Goal: Information Seeking & Learning: Find specific fact

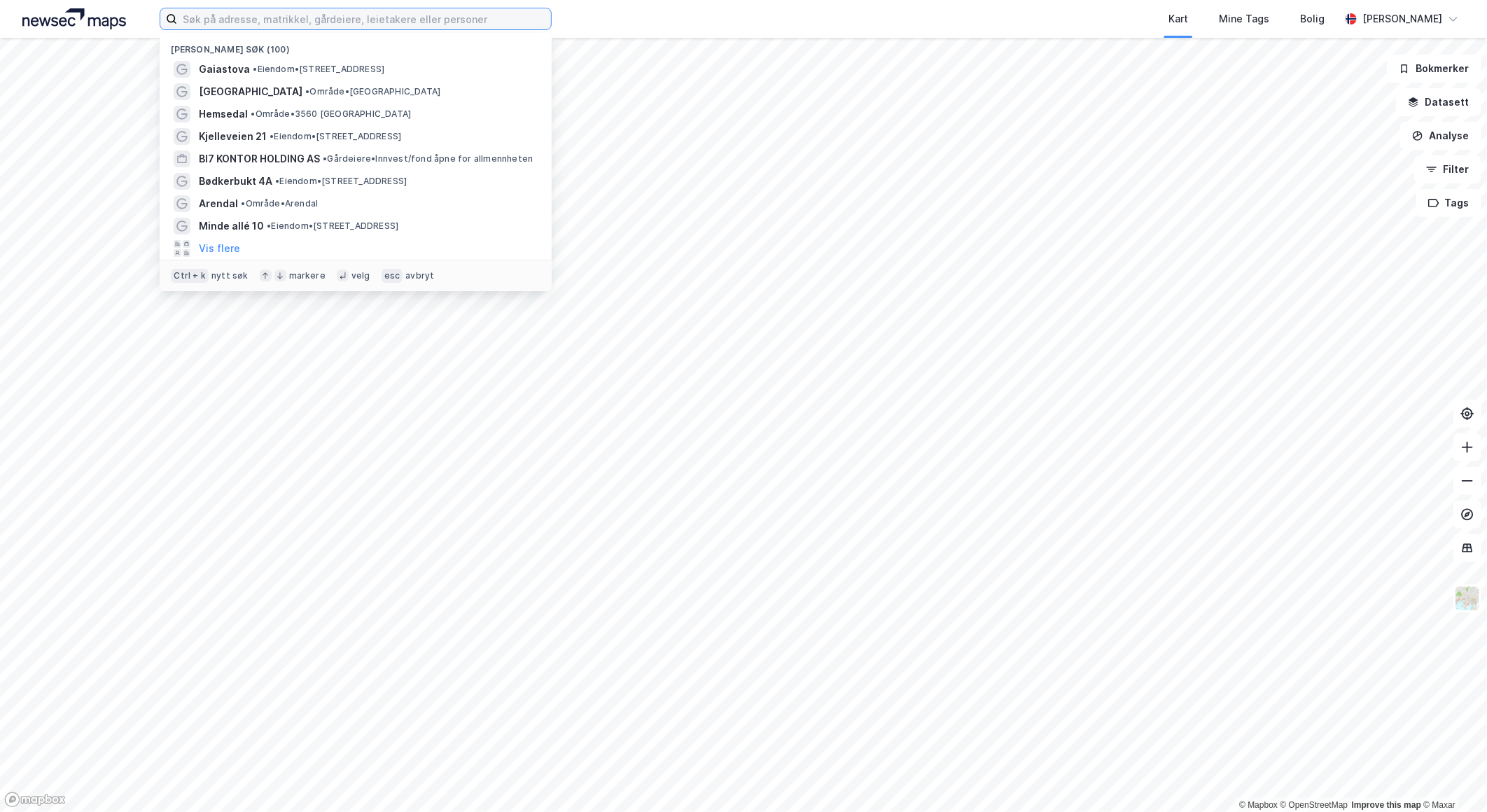
click at [343, 14] on input at bounding box center [364, 19] width 374 height 21
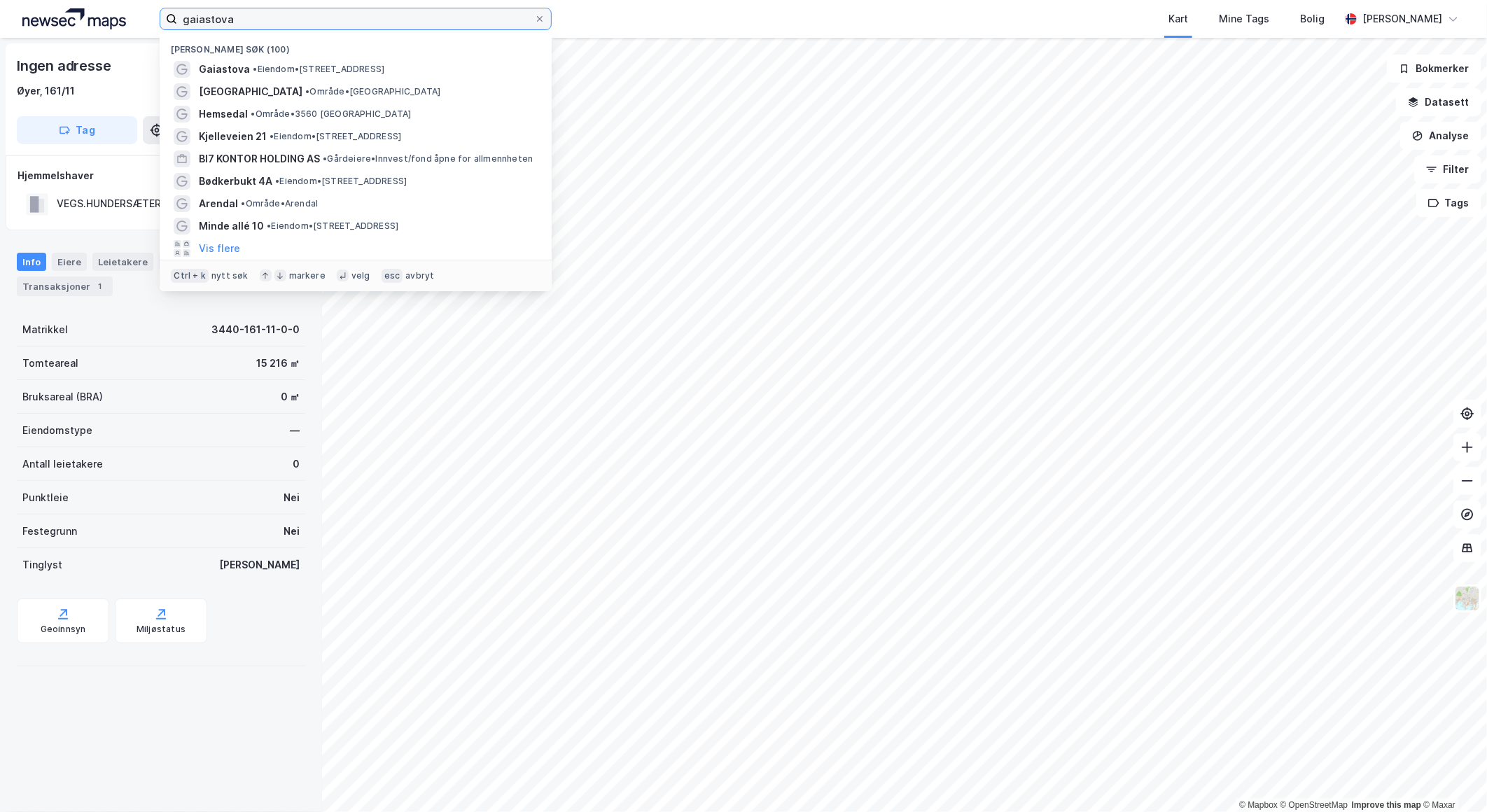
type input "gaiastova"
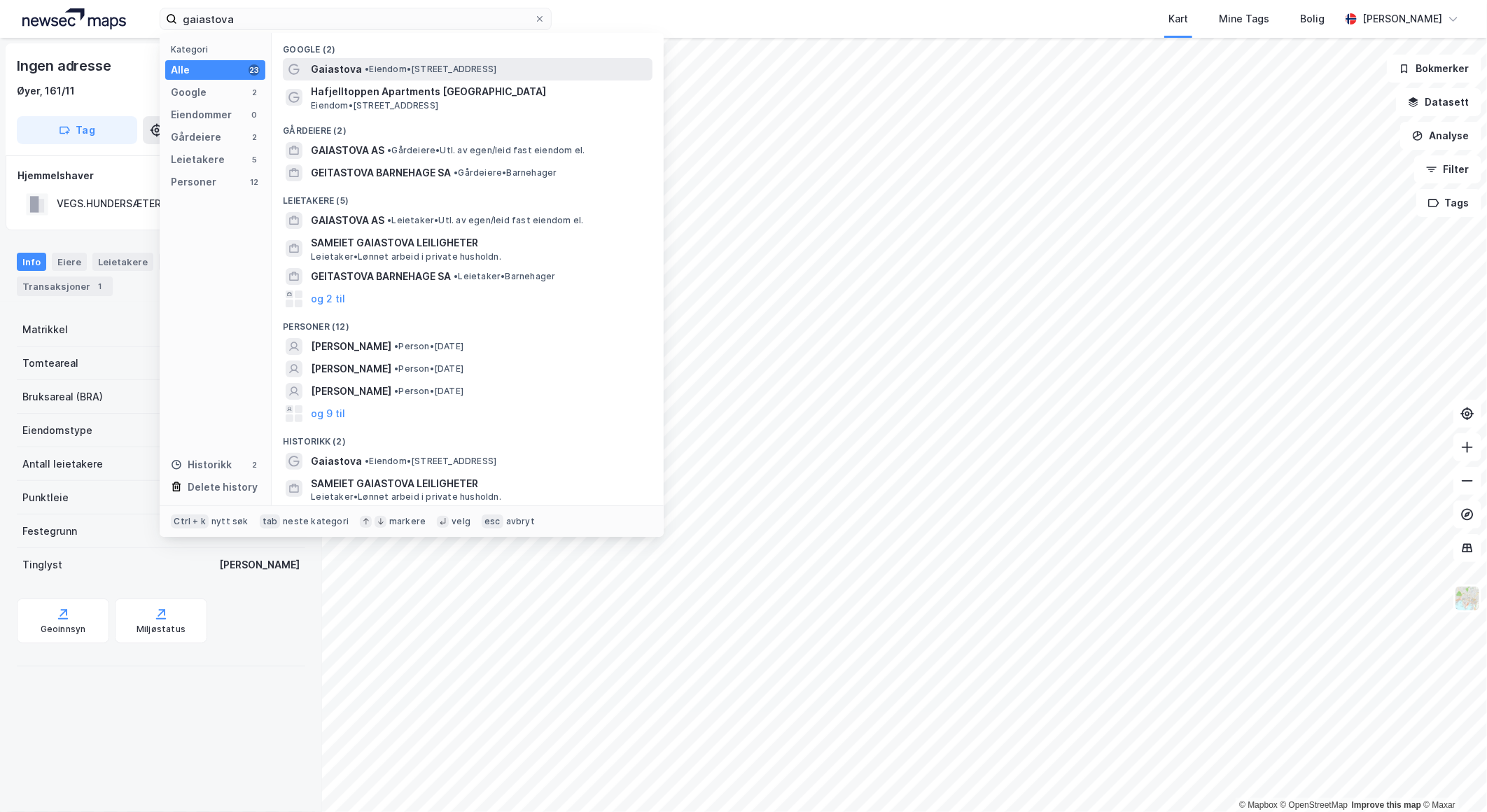
click at [405, 70] on span "• Eiendom • [STREET_ADDRESS]" at bounding box center [431, 70] width 132 height 12
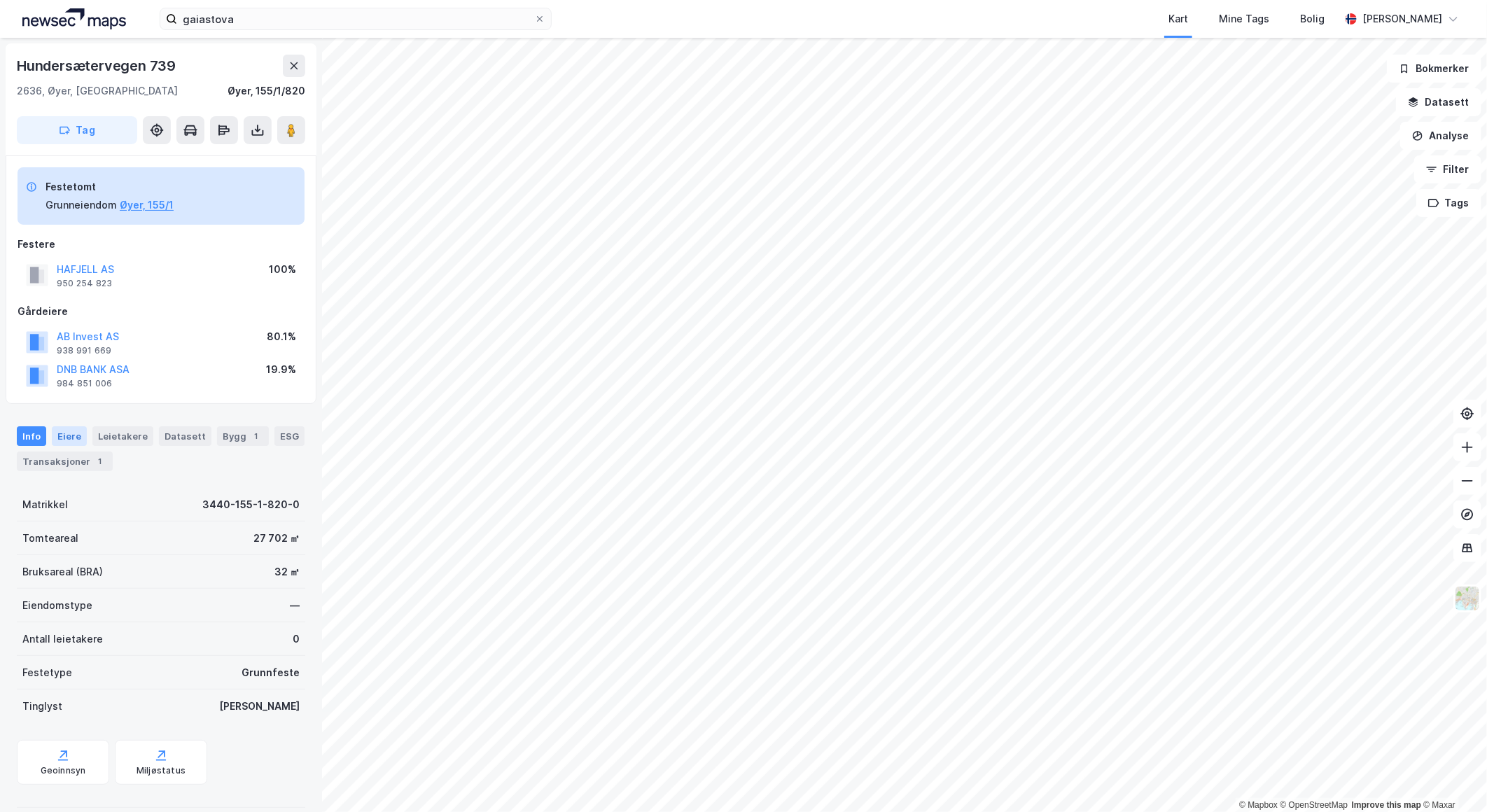
click at [72, 439] on div "Eiere" at bounding box center [70, 436] width 35 height 19
